Goal: Information Seeking & Learning: Compare options

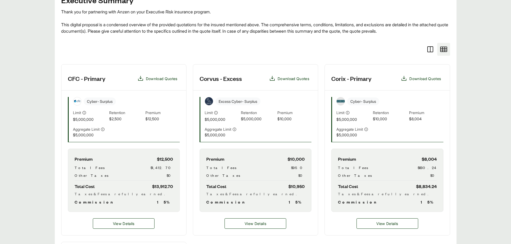
scroll to position [139, 0]
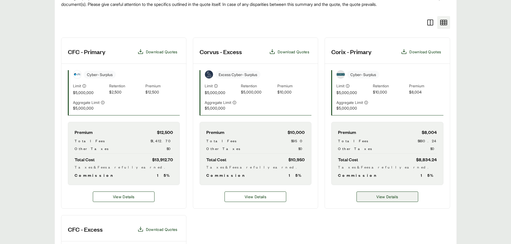
click at [199, 78] on span "View Details" at bounding box center [387, 197] width 22 height 6
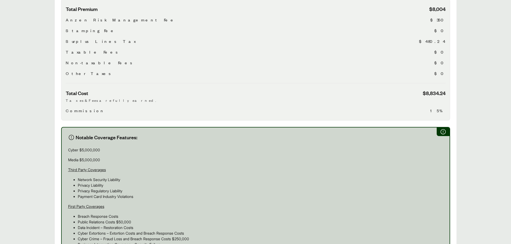
scroll to position [363, 0]
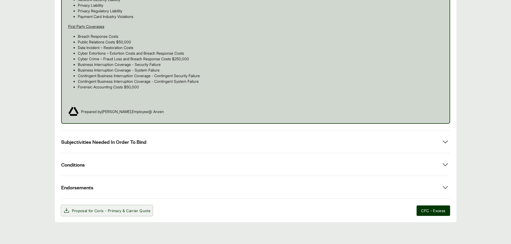
click at [118, 78] on span "Corix - Primary" at bounding box center [107, 211] width 27 height 5
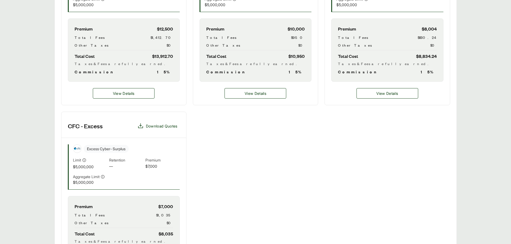
scroll to position [300, 0]
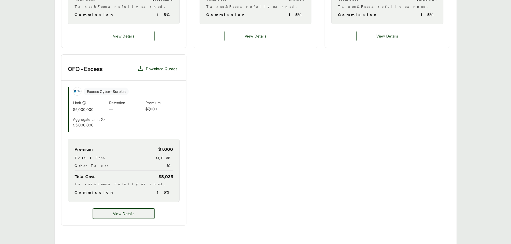
click at [138, 78] on button "View Details" at bounding box center [124, 214] width 62 height 10
click at [135, 78] on button "View Details" at bounding box center [124, 214] width 62 height 10
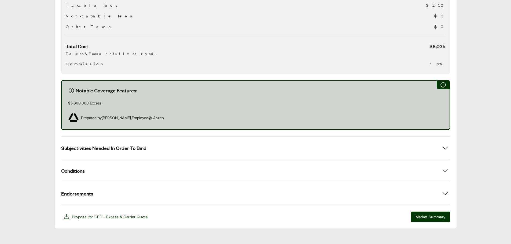
scroll to position [241, 0]
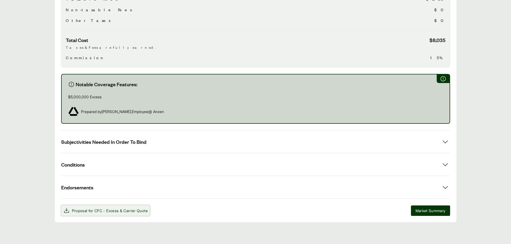
click at [122, 78] on span "Proposal for CFC - Excess & Carrier Quote" at bounding box center [110, 211] width 76 height 6
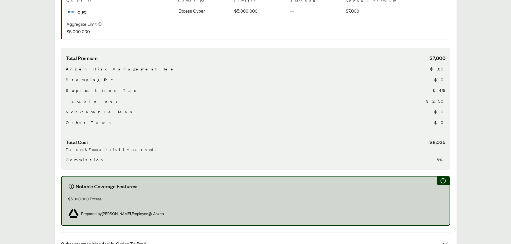
scroll to position [107, 0]
